Goal: Browse casually

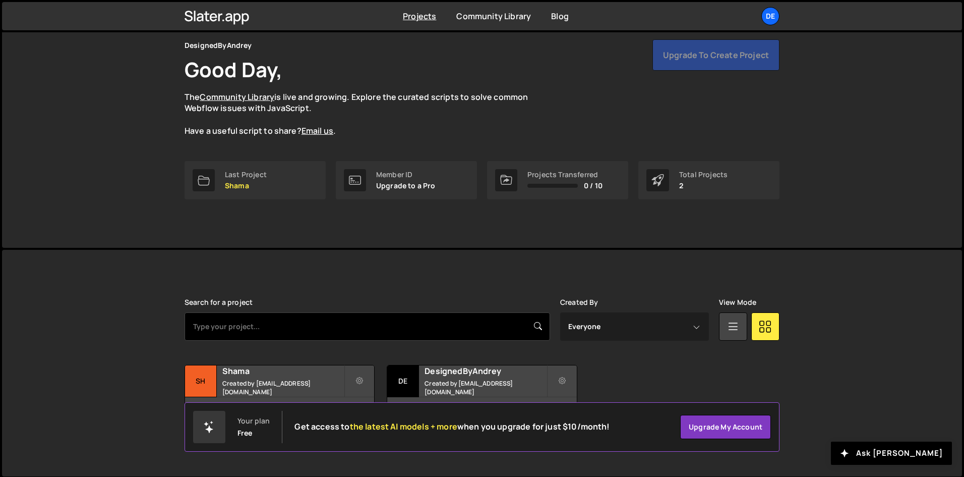
scroll to position [43, 0]
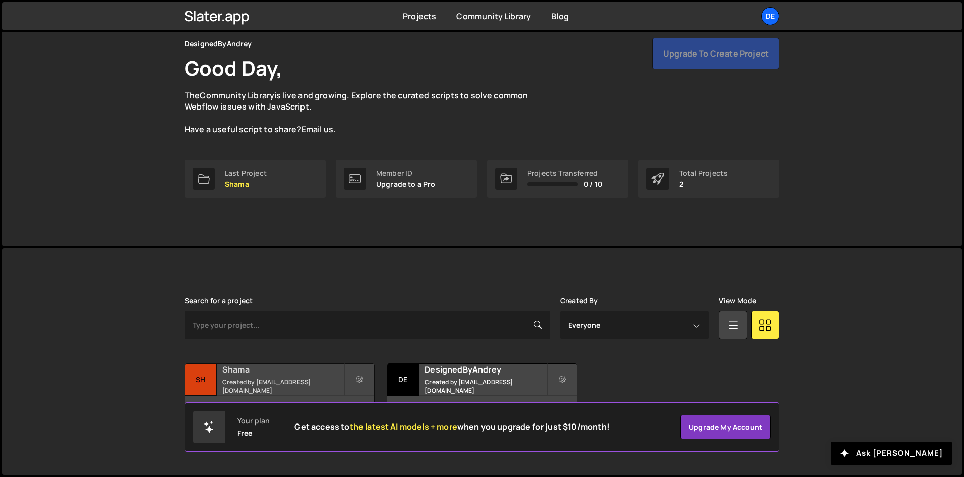
click at [338, 375] on h2 "Shama" at bounding box center [283, 369] width 122 height 11
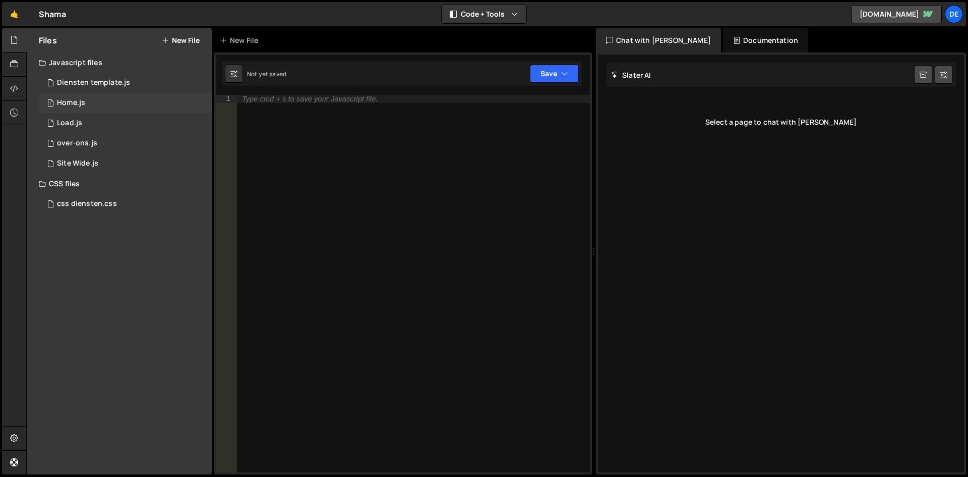
click at [105, 107] on div "1 Home.js 0" at bounding box center [125, 103] width 173 height 20
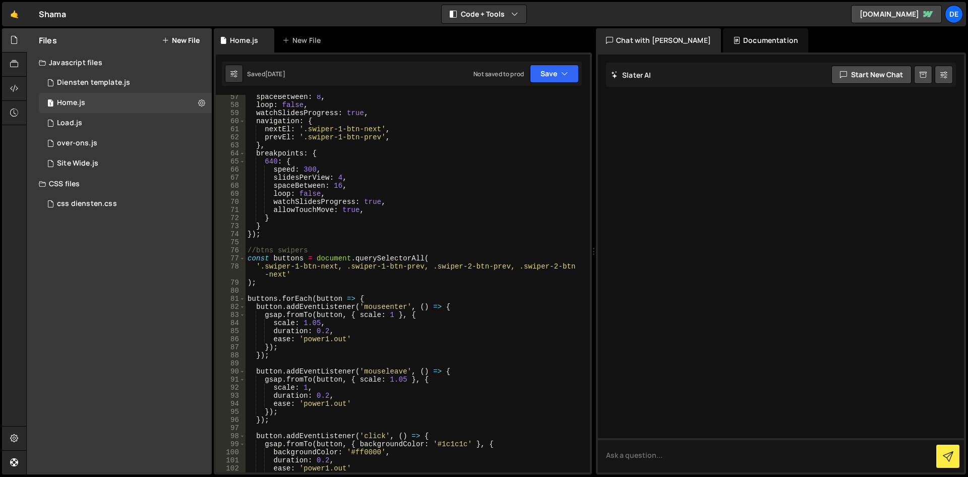
scroll to position [484, 0]
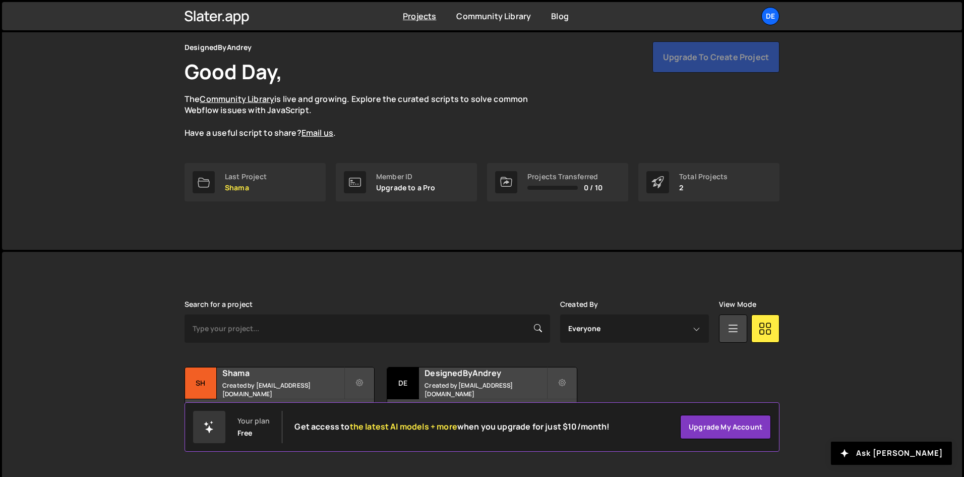
scroll to position [43, 0]
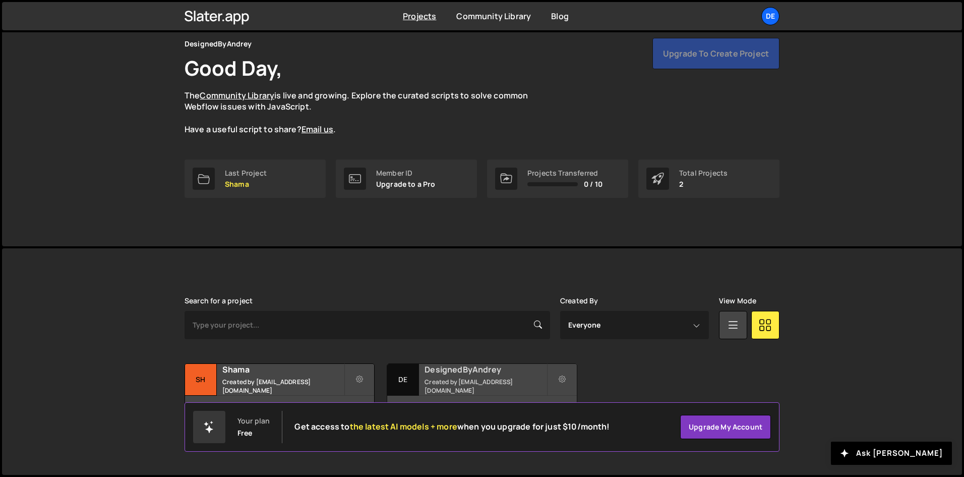
click at [486, 386] on small "Created by contact@simpledesigns.nl" at bounding box center [486, 385] width 122 height 17
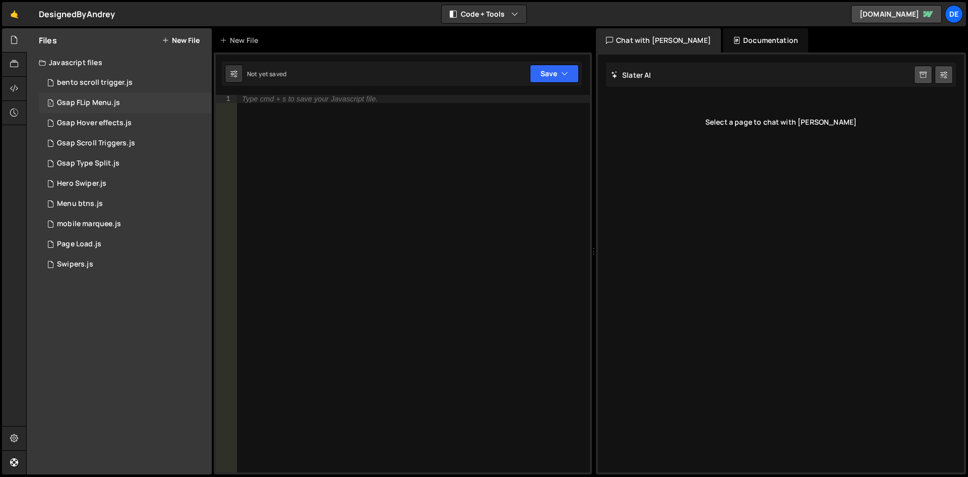
click at [137, 104] on div "1 Gsap FLip Menu.js 0" at bounding box center [125, 103] width 173 height 20
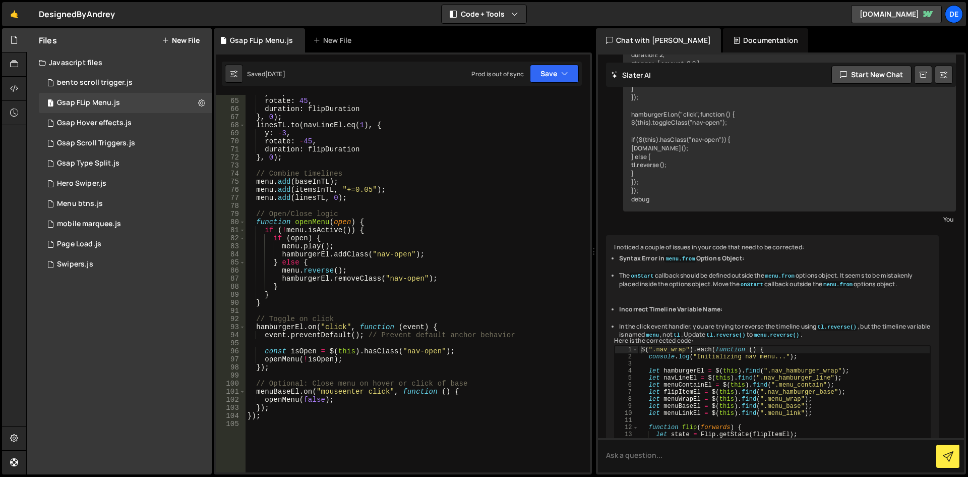
scroll to position [514, 0]
